Goal: Task Accomplishment & Management: Use online tool/utility

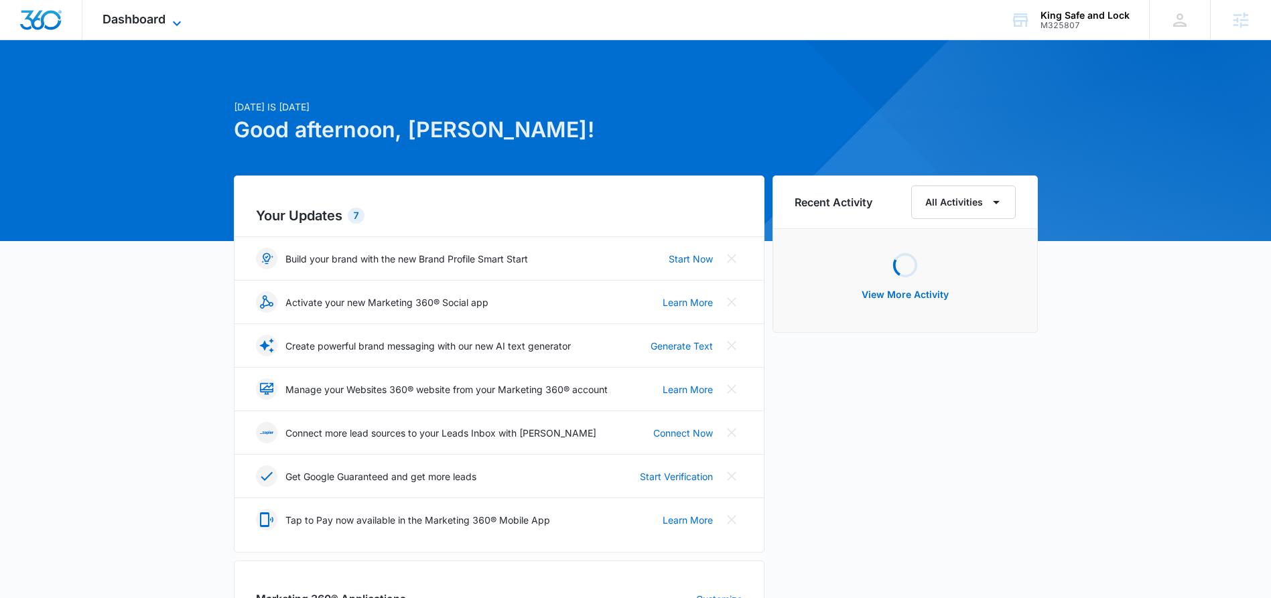
click at [174, 15] on icon at bounding box center [177, 23] width 16 height 16
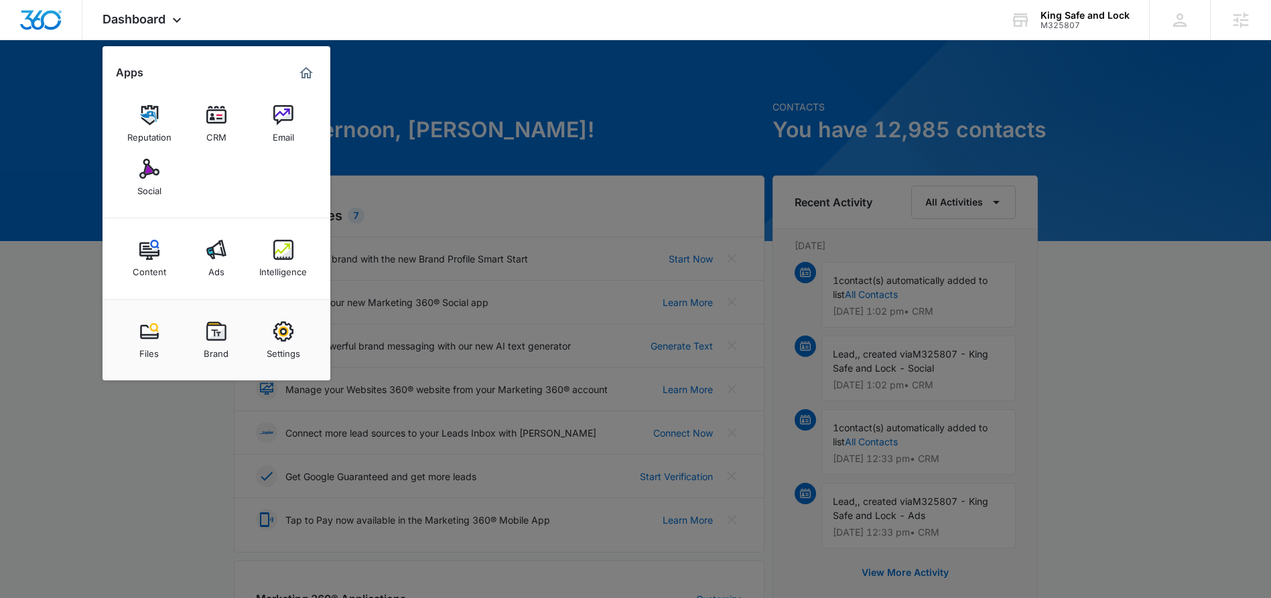
click at [490, 141] on div at bounding box center [635, 299] width 1271 height 598
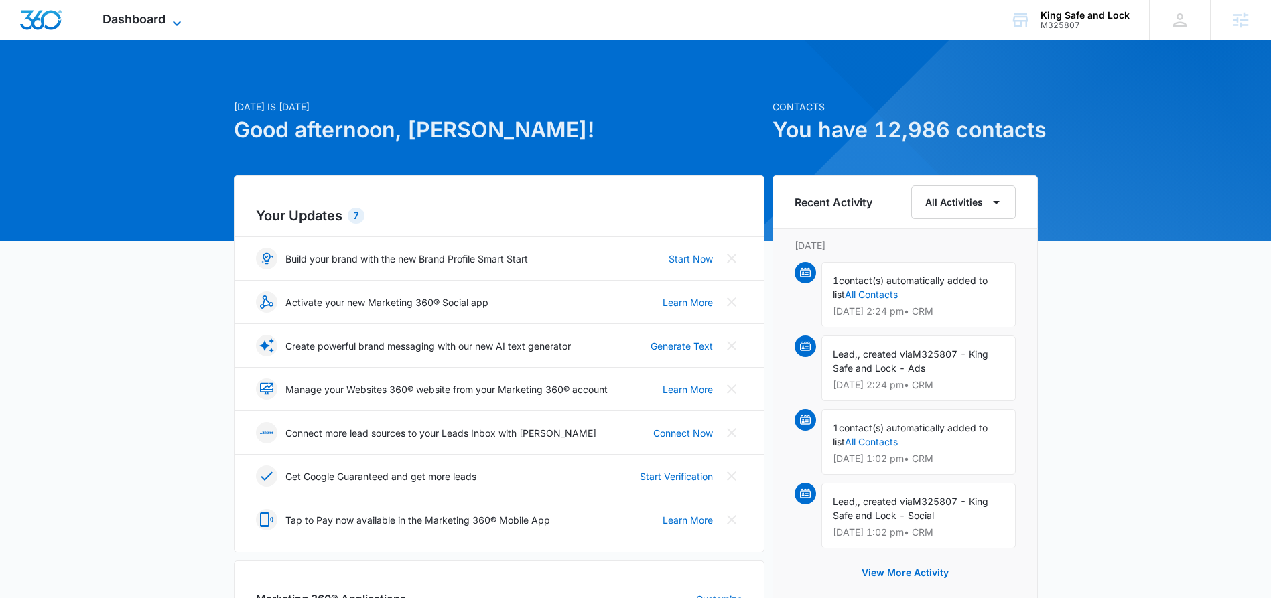
click at [155, 20] on span "Dashboard" at bounding box center [134, 19] width 63 height 14
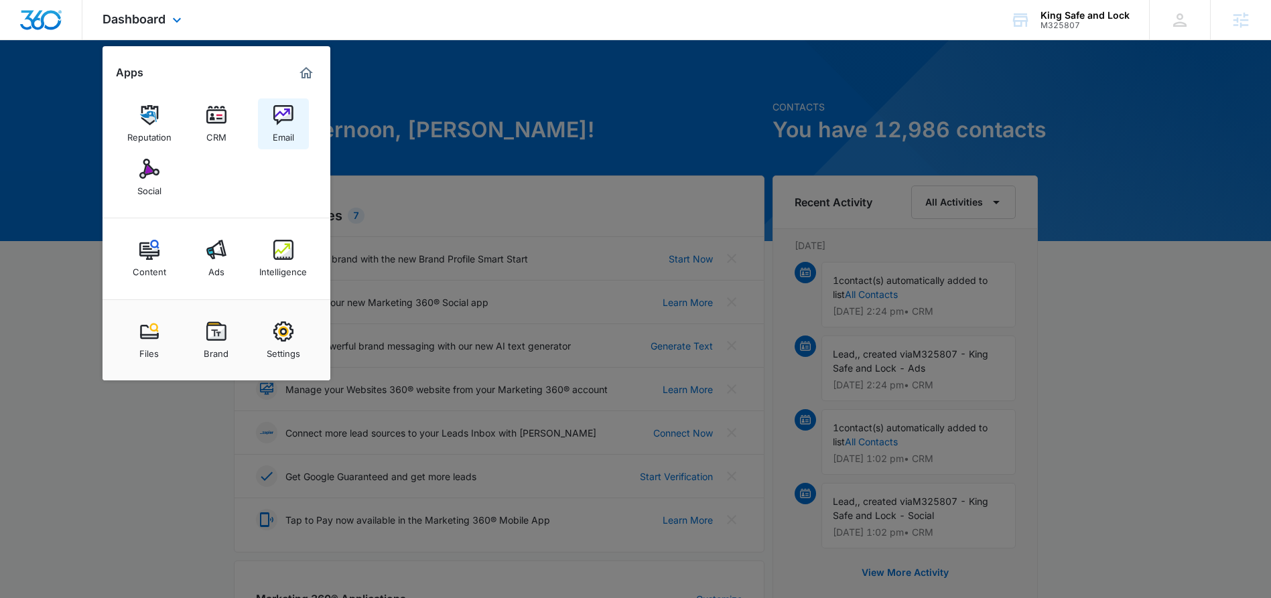
click at [290, 131] on div "Email" at bounding box center [283, 133] width 21 height 17
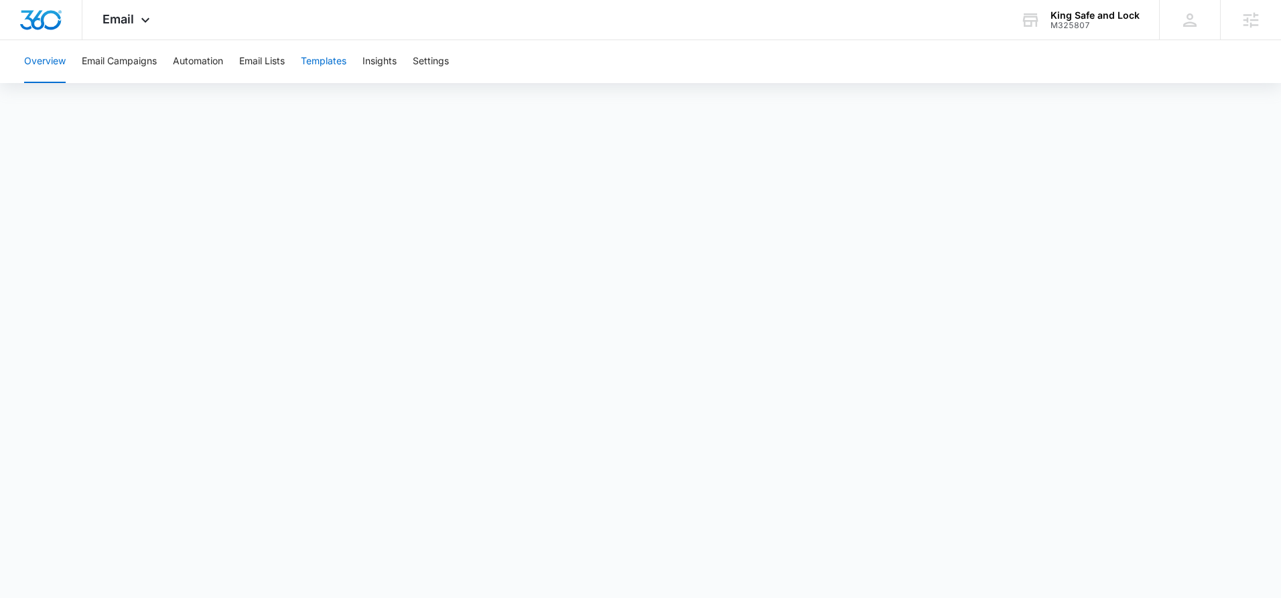
click at [336, 61] on button "Templates" at bounding box center [324, 61] width 46 height 43
click at [786, 330] on span "Lock" at bounding box center [778, 337] width 25 height 17
click at [767, 387] on strong "˟" at bounding box center [765, 393] width 11 height 16
click at [151, 21] on icon at bounding box center [145, 23] width 16 height 16
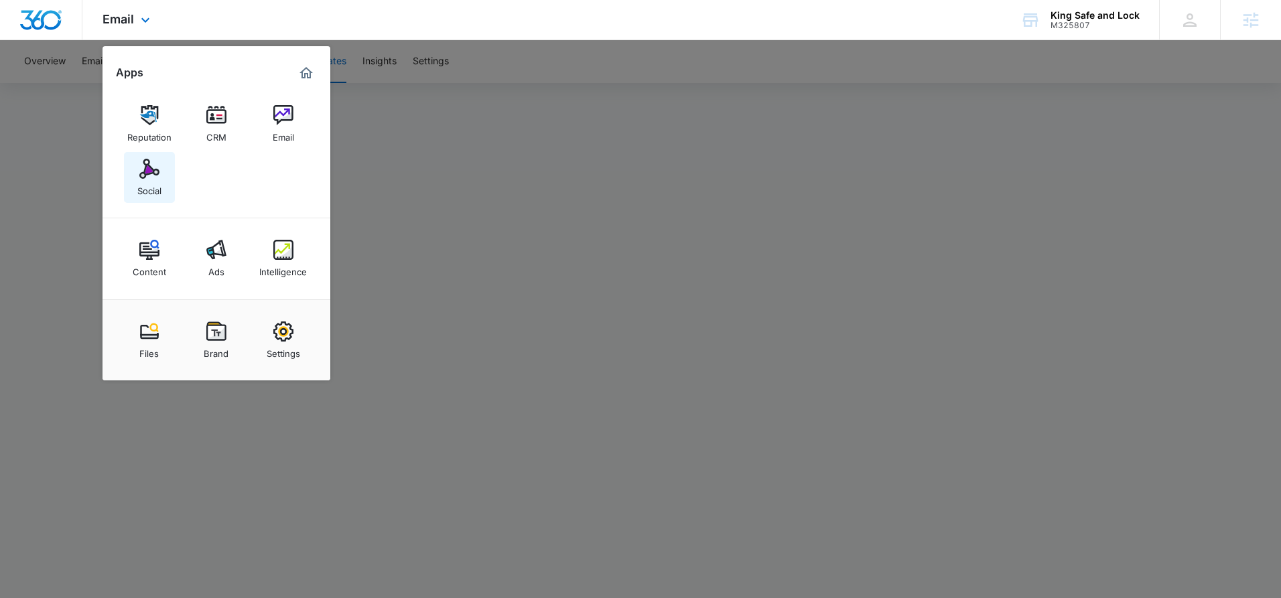
click at [137, 184] on div "Social" at bounding box center [149, 187] width 24 height 17
